Goal: Task Accomplishment & Management: Manage account settings

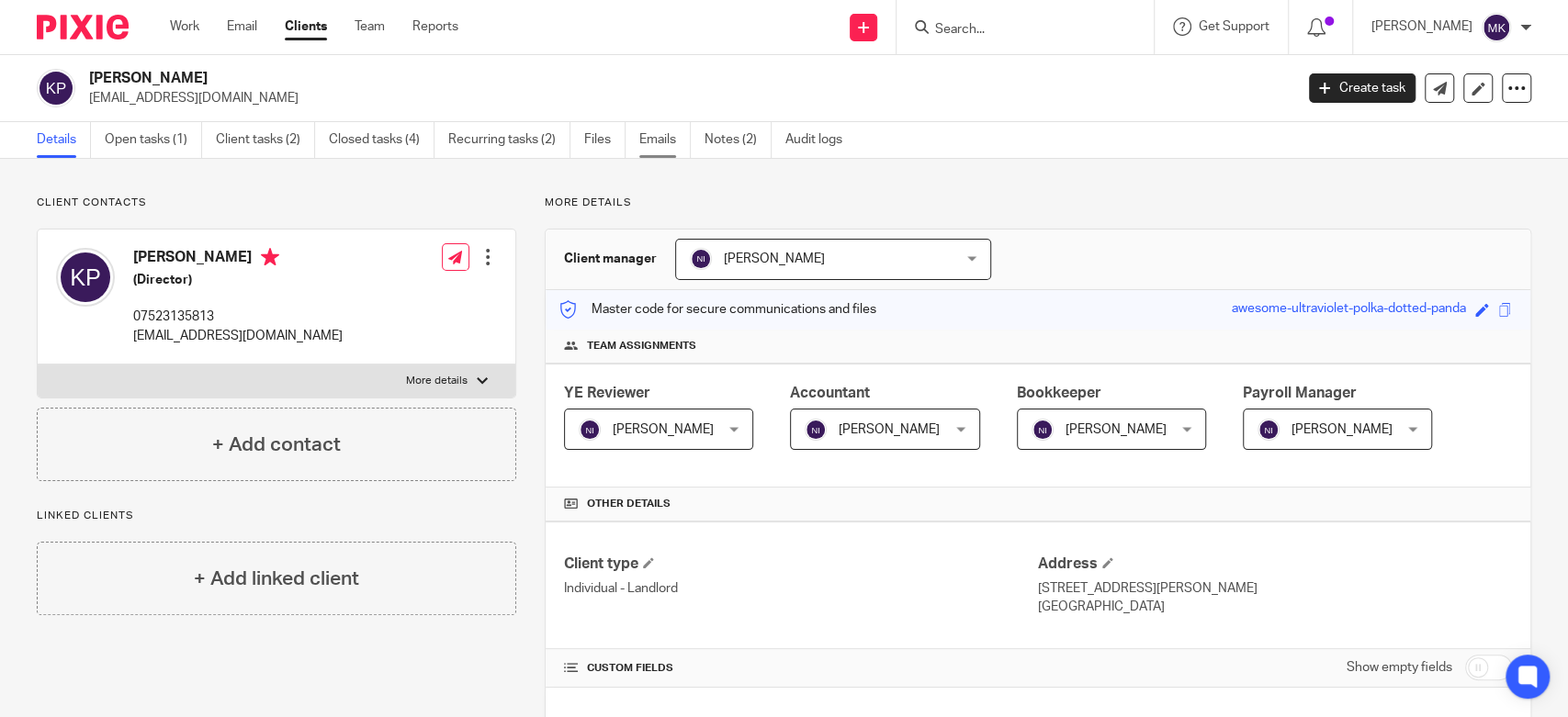
click at [649, 139] on link "Emails" at bounding box center [665, 140] width 52 height 36
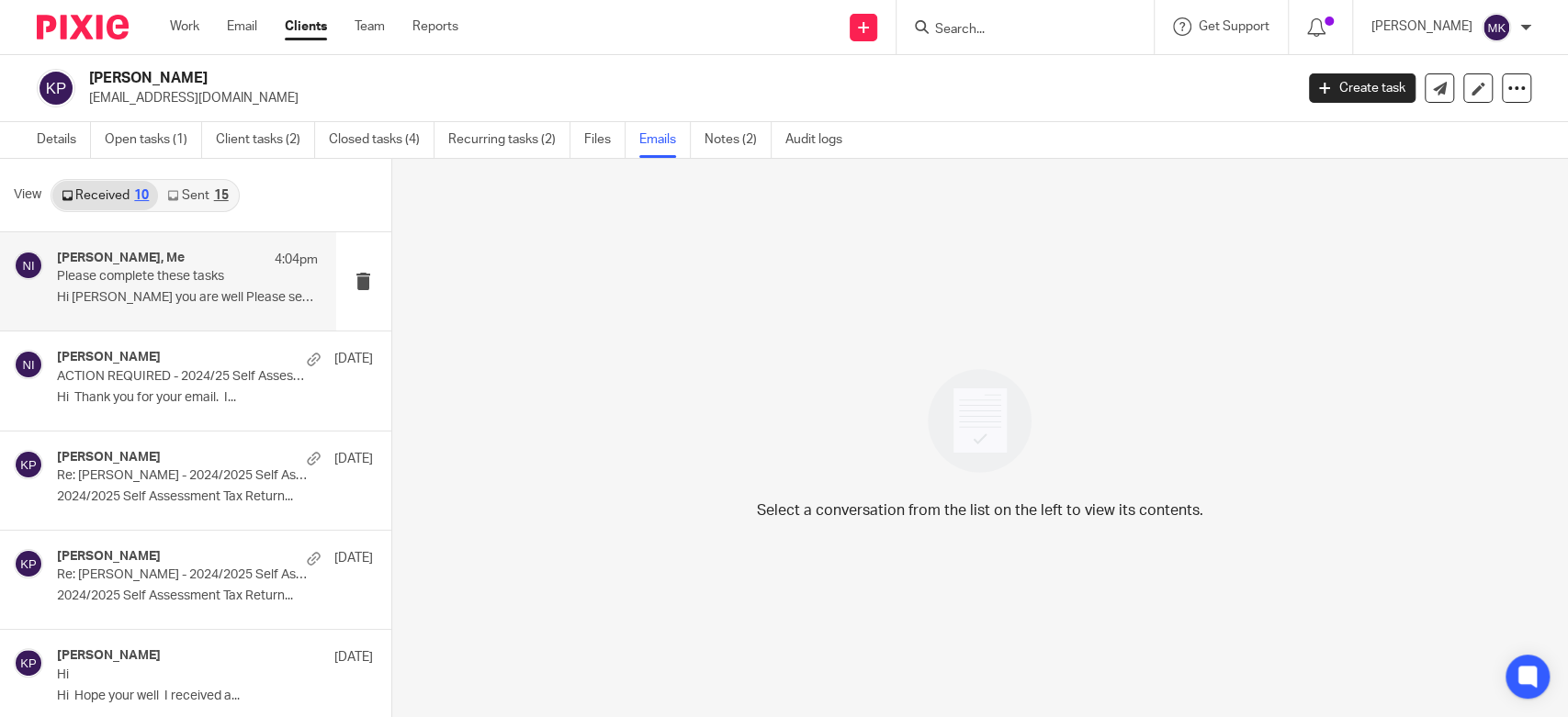
click at [182, 320] on div "Komal Patel, Me 4:04pm Please complete these tasks Hi Naeem Hope you are well P…" at bounding box center [167, 281] width 336 height 98
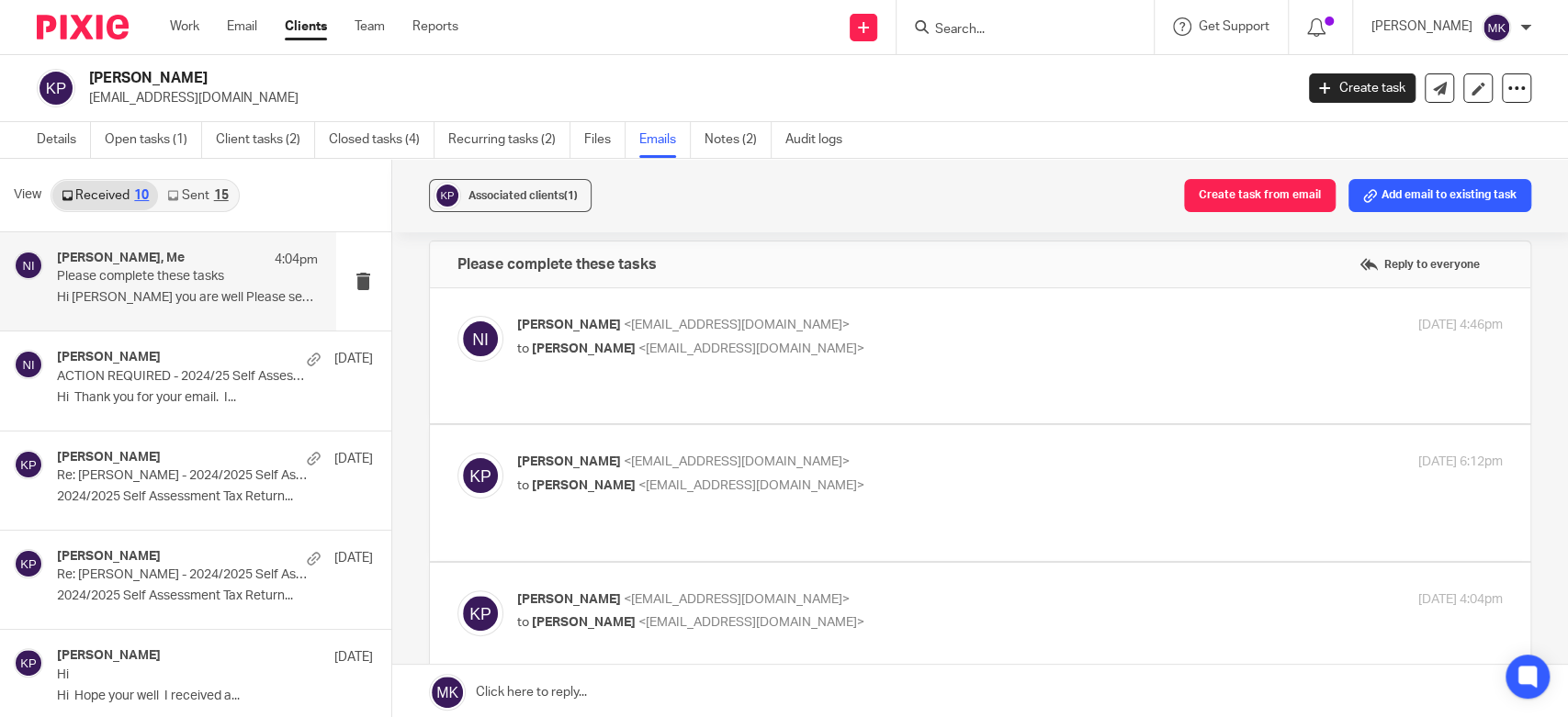
scroll to position [219, 0]
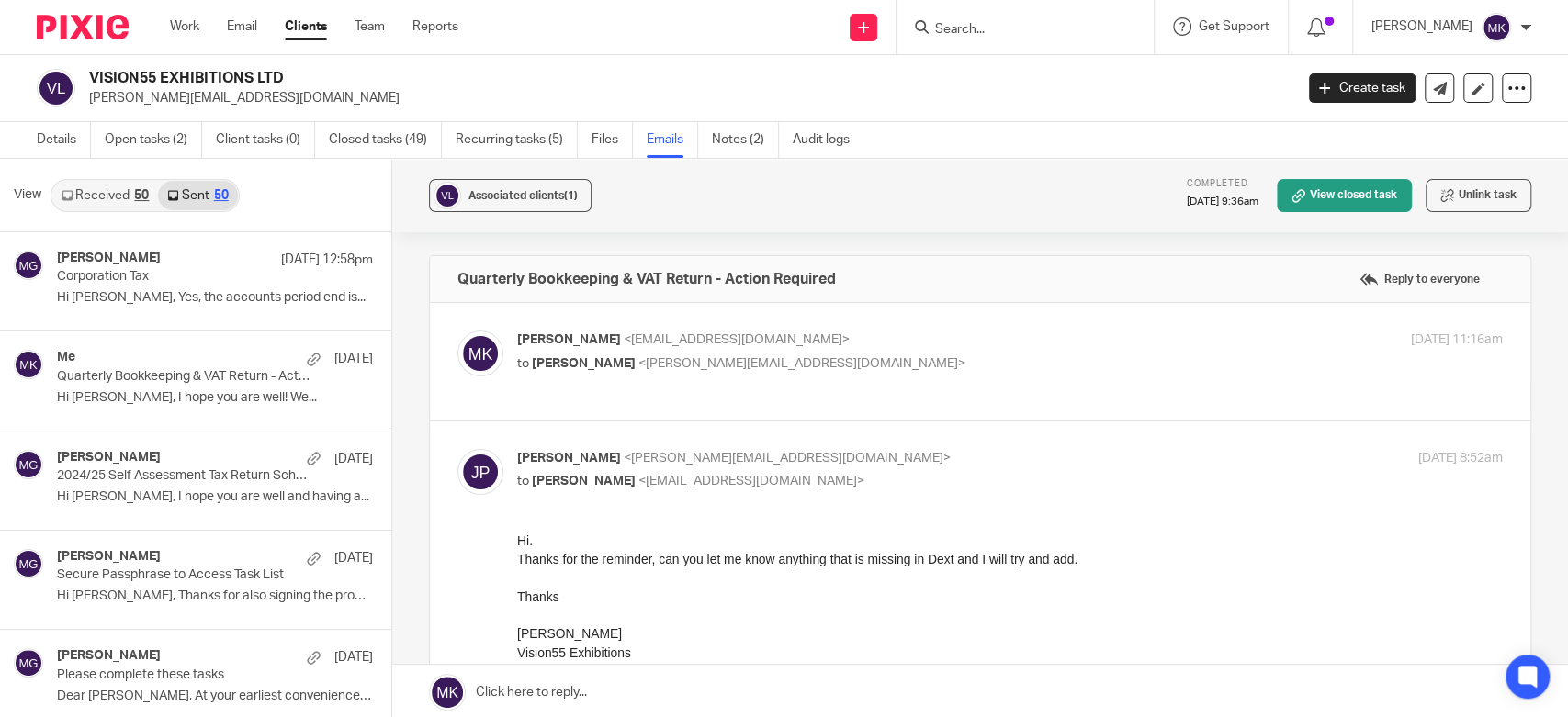
scroll to position [1529, 0]
